Goal: Information Seeking & Learning: Compare options

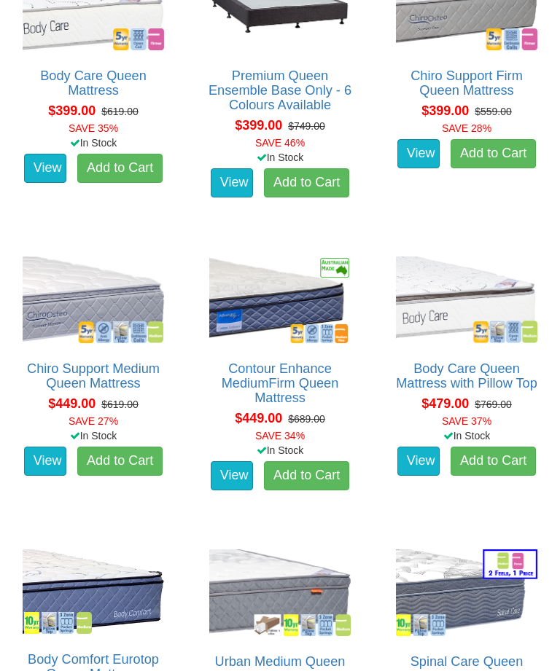
scroll to position [869, 0]
click at [77, 253] on img at bounding box center [93, 300] width 149 height 94
click at [283, 546] on img at bounding box center [280, 593] width 149 height 94
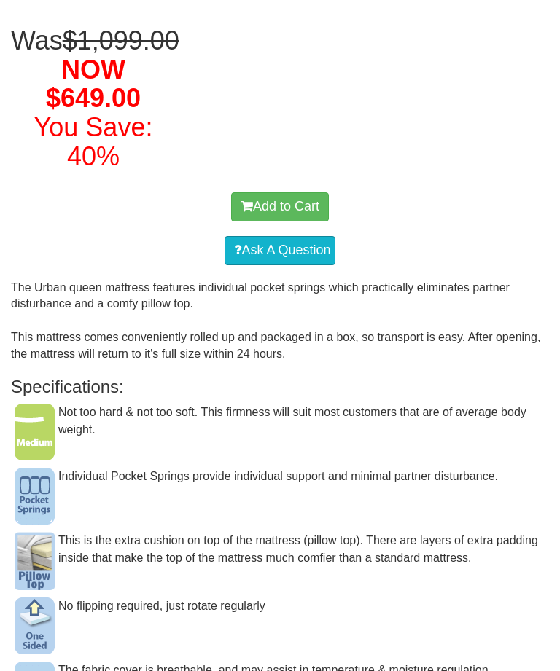
scroll to position [377, 0]
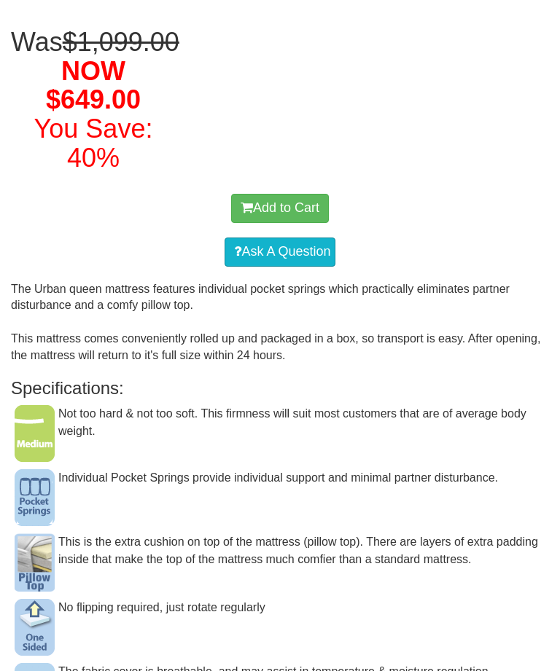
click at [23, 455] on img at bounding box center [35, 433] width 40 height 57
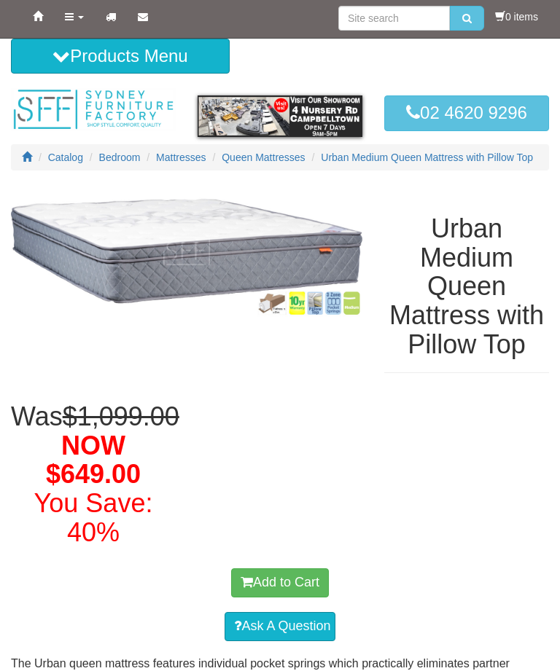
scroll to position [0, 0]
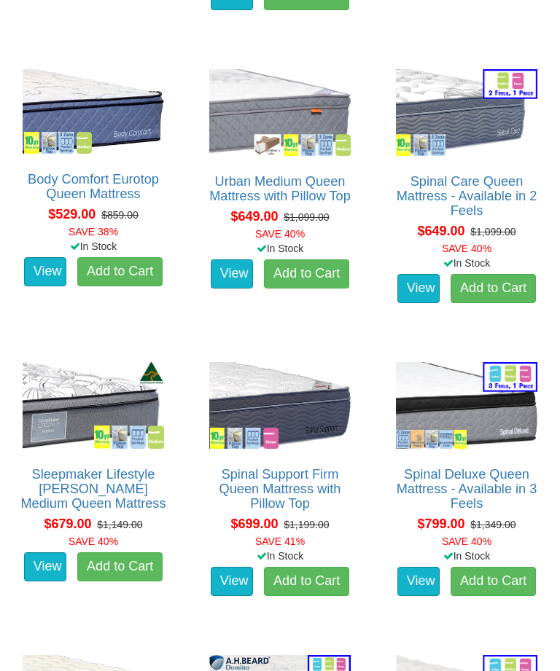
scroll to position [1350, 0]
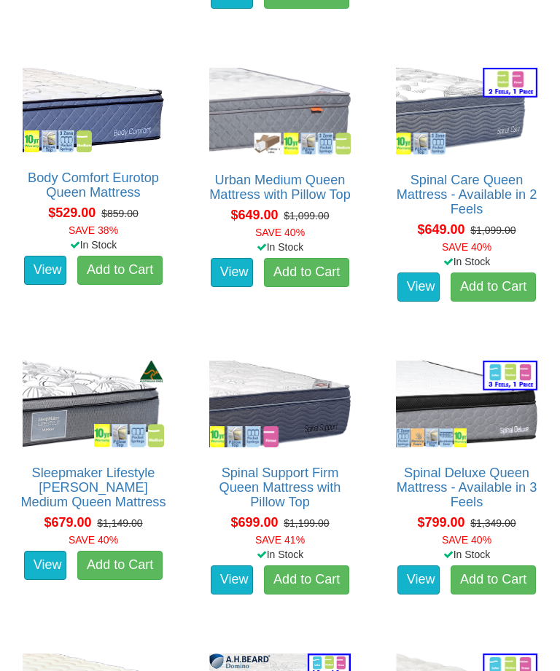
click at [287, 377] on img at bounding box center [280, 405] width 149 height 94
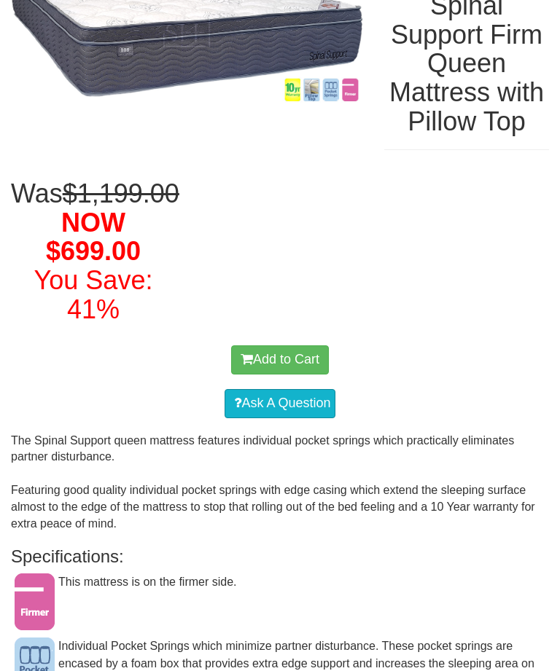
scroll to position [237, 0]
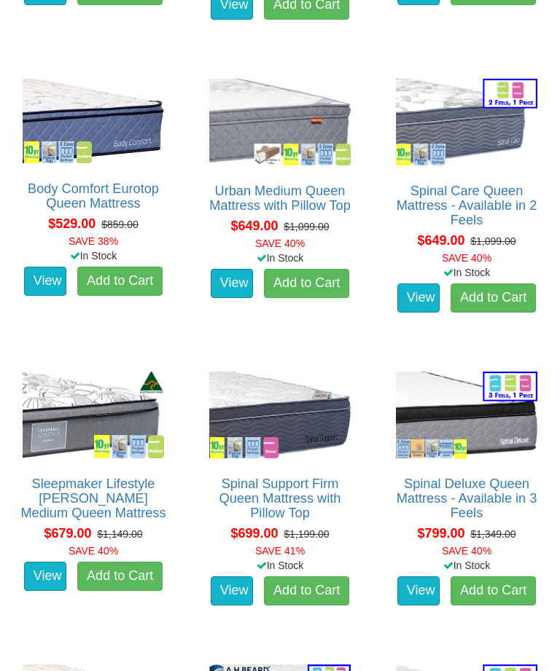
scroll to position [1339, 0]
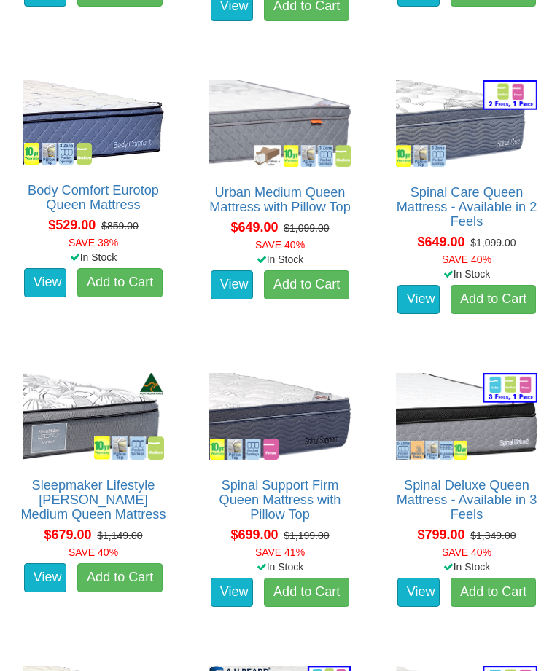
click at [71, 389] on img at bounding box center [93, 417] width 149 height 94
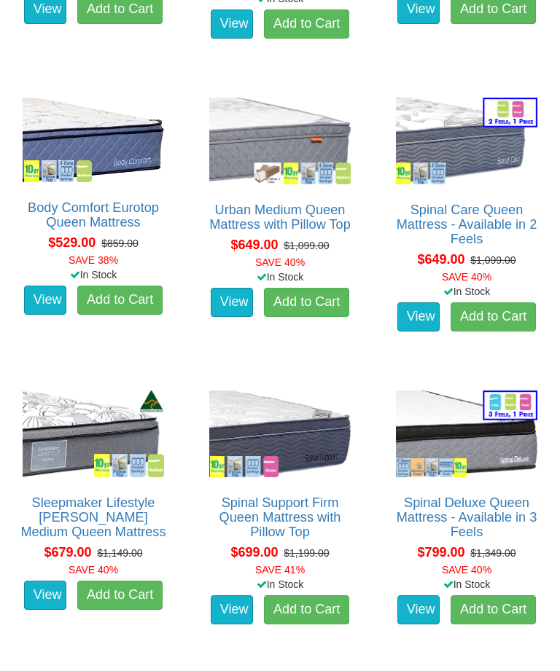
scroll to position [1328, 0]
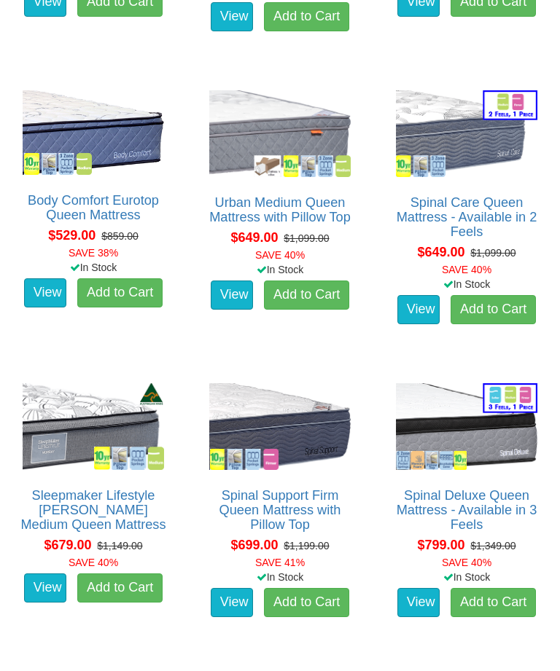
click at [483, 424] on img at bounding box center [466, 427] width 149 height 94
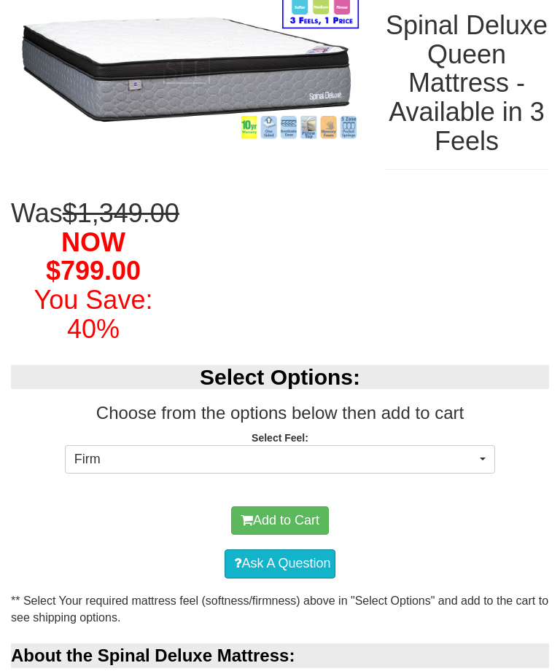
scroll to position [220, 0]
click at [481, 475] on button "Firm" at bounding box center [280, 459] width 430 height 29
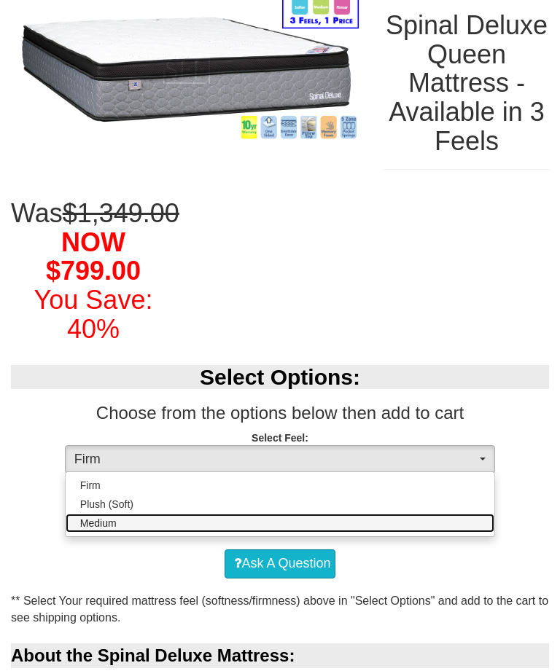
click at [467, 533] on link "Medium" at bounding box center [280, 523] width 429 height 19
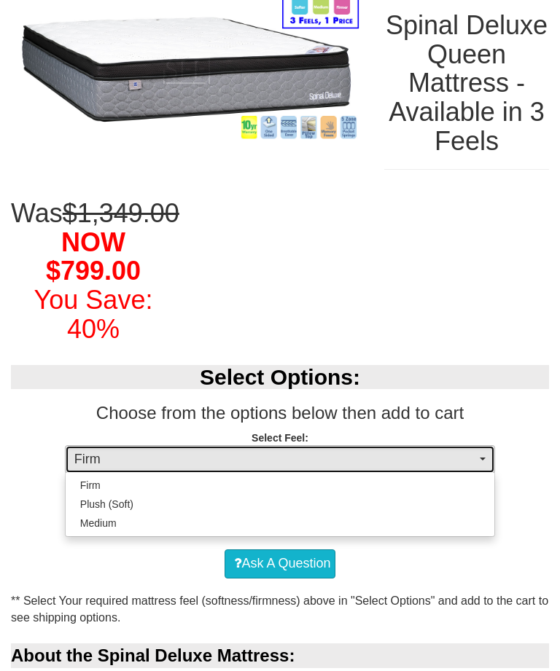
select select "1380"
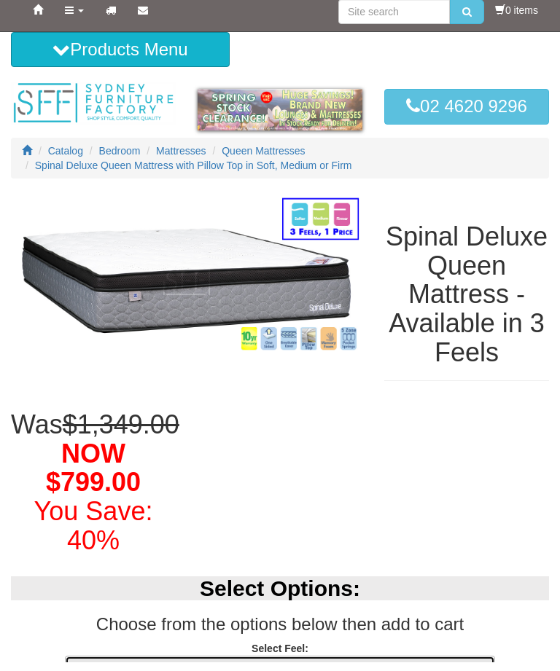
scroll to position [35, 0]
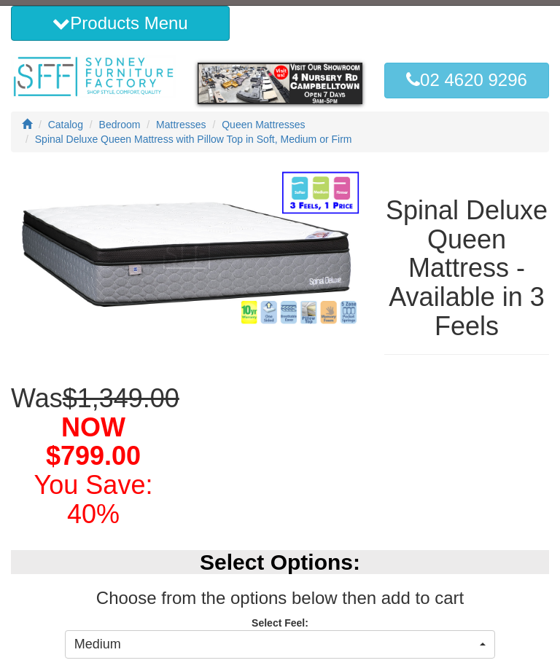
click at [275, 313] on img at bounding box center [186, 247] width 351 height 161
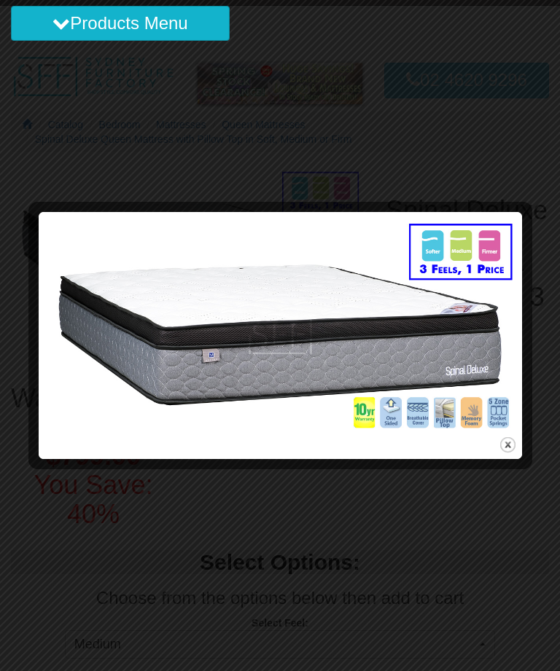
click at [451, 413] on img at bounding box center [280, 325] width 473 height 217
click at [61, 20] on icon at bounding box center [60, 23] width 17 height 17
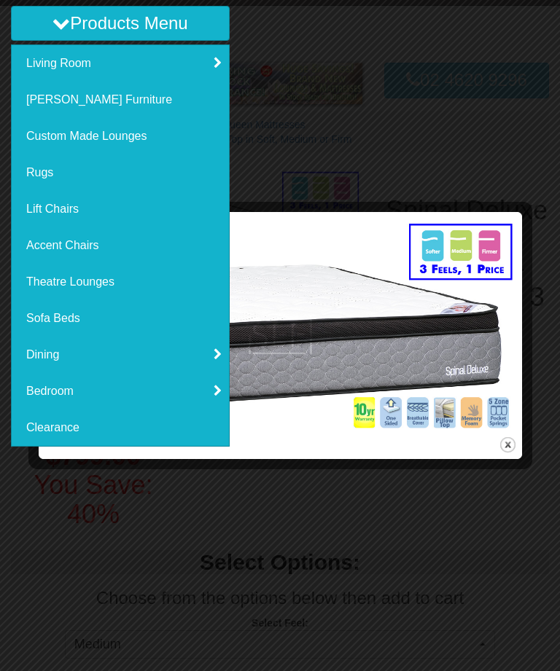
click at [381, 119] on div at bounding box center [280, 335] width 560 height 671
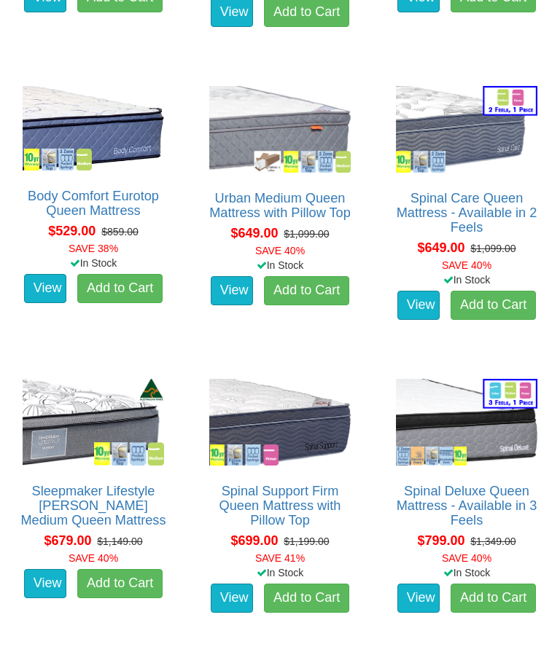
scroll to position [1333, 0]
click at [288, 105] on img at bounding box center [280, 129] width 149 height 94
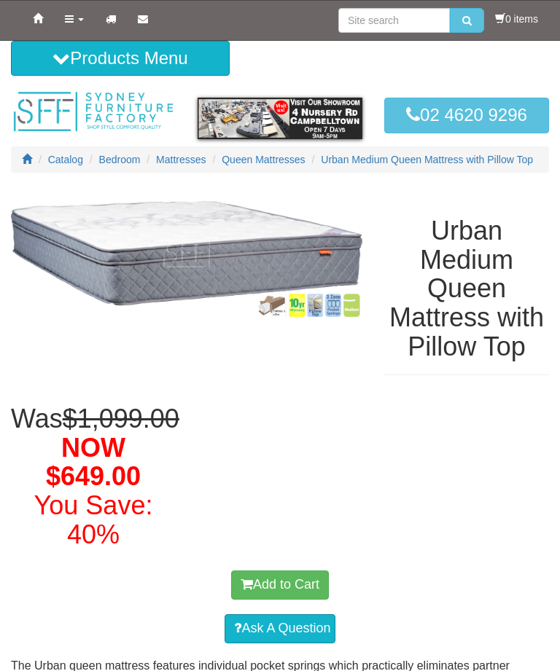
click at [273, 319] on img at bounding box center [186, 253] width 351 height 132
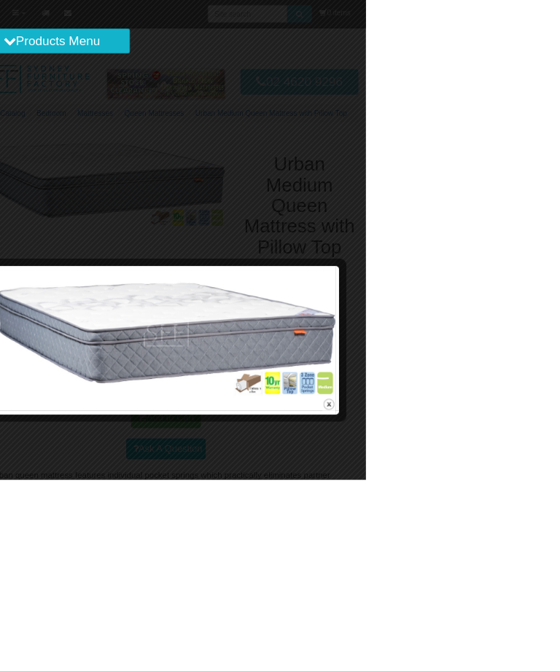
scroll to position [141, 0]
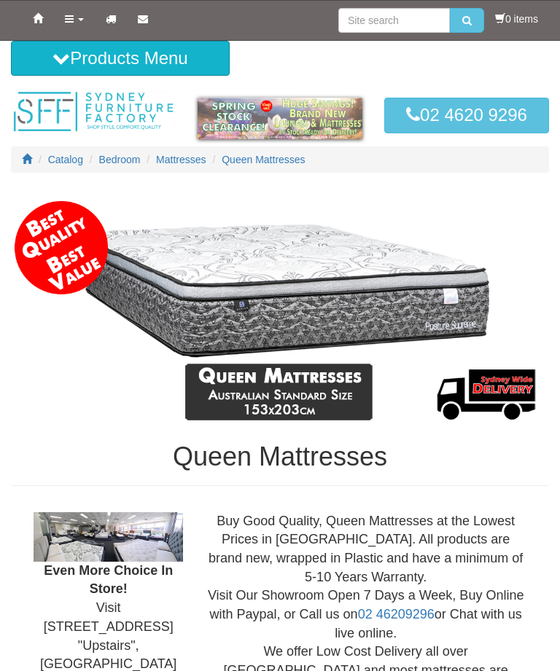
scroll to position [1333, 0]
